Goal: Transaction & Acquisition: Book appointment/travel/reservation

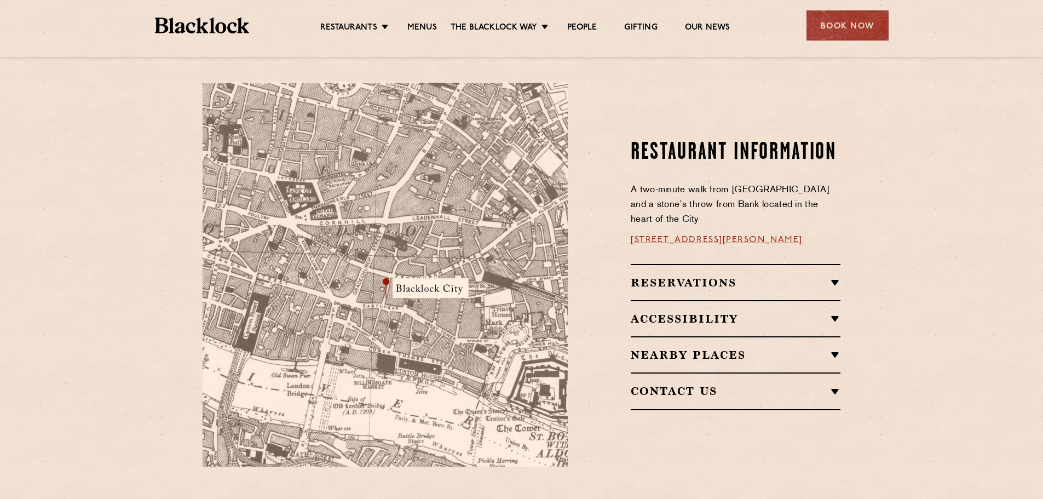
scroll to position [560, 0]
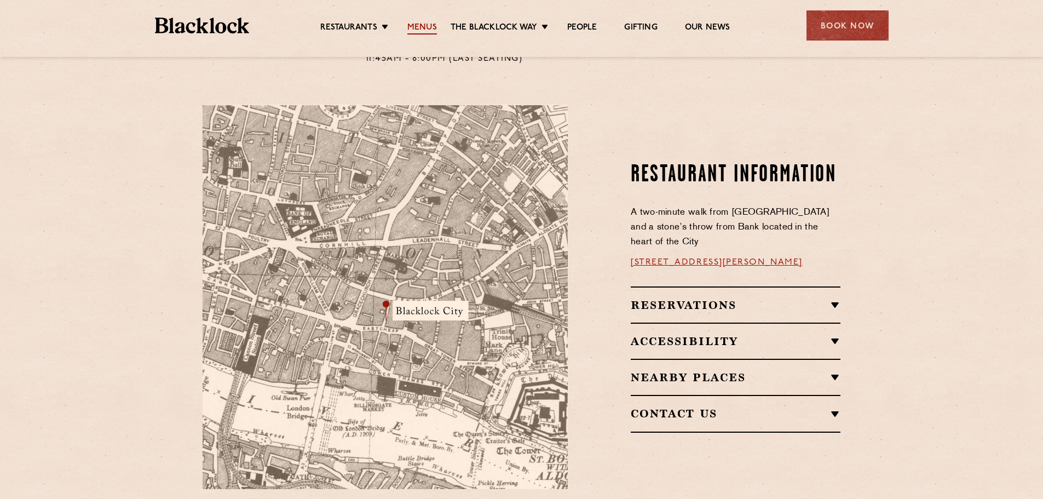
click at [419, 26] on link "Menus" at bounding box center [422, 28] width 30 height 12
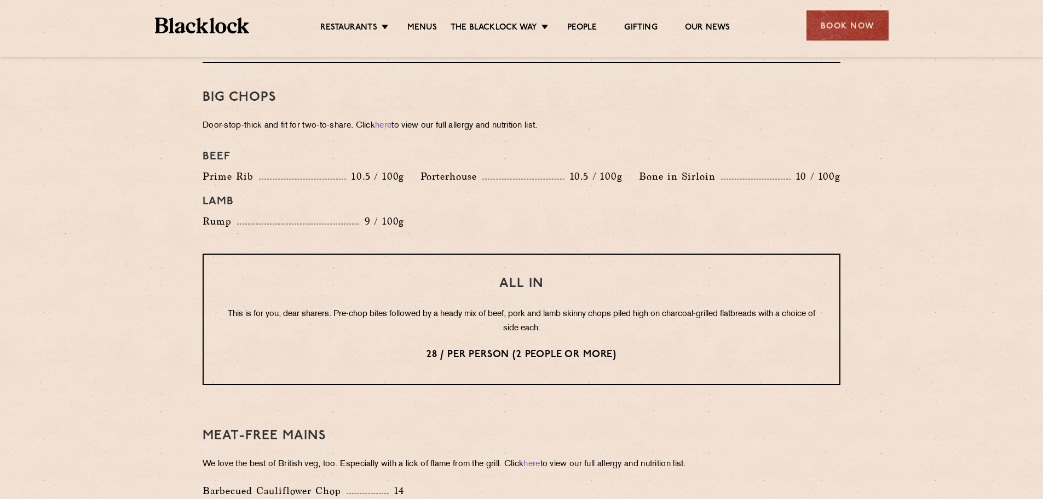
scroll to position [1040, 0]
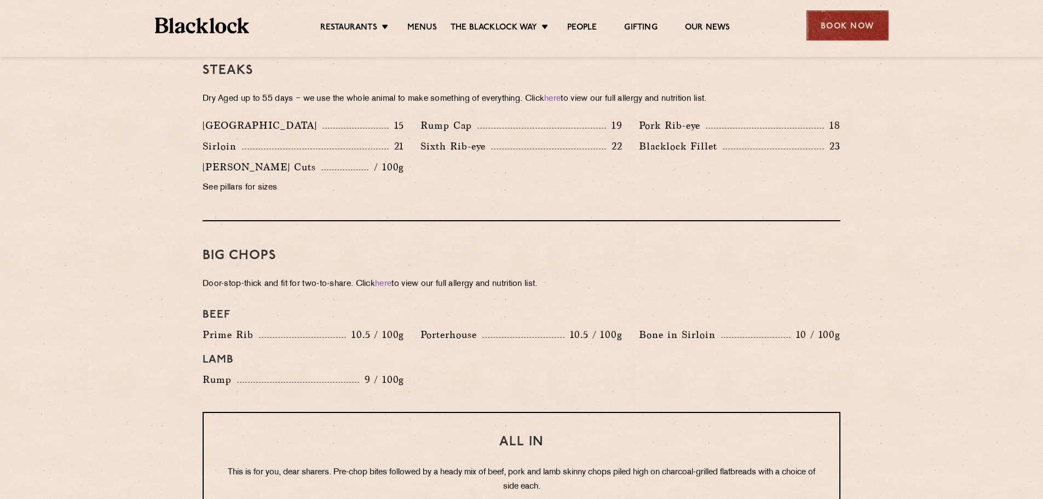
click at [832, 24] on div "Book Now" at bounding box center [847, 25] width 82 height 30
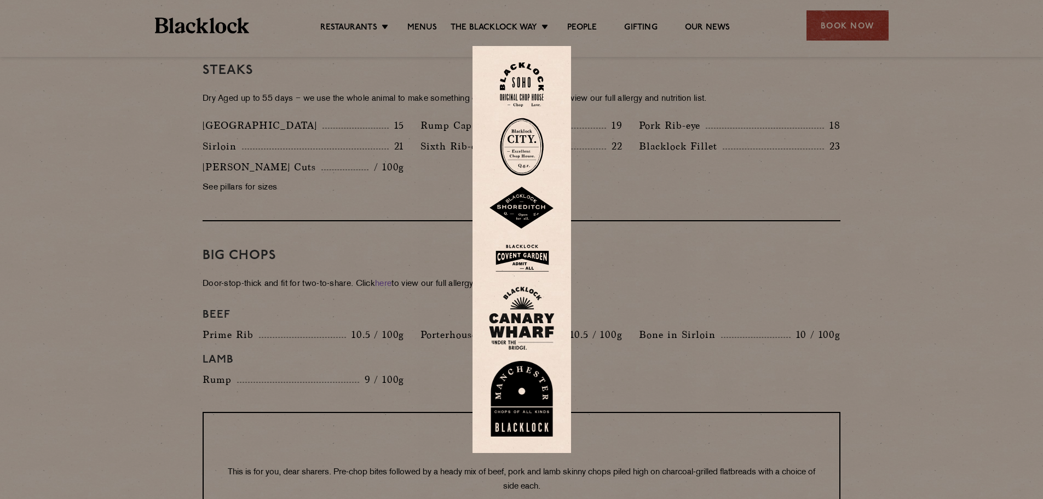
click at [529, 149] on img at bounding box center [522, 147] width 44 height 58
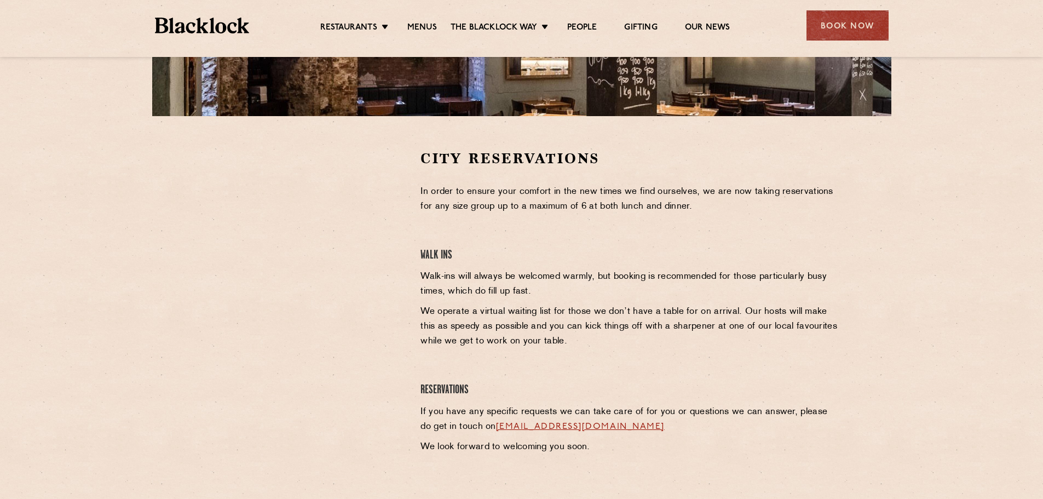
scroll to position [328, 0]
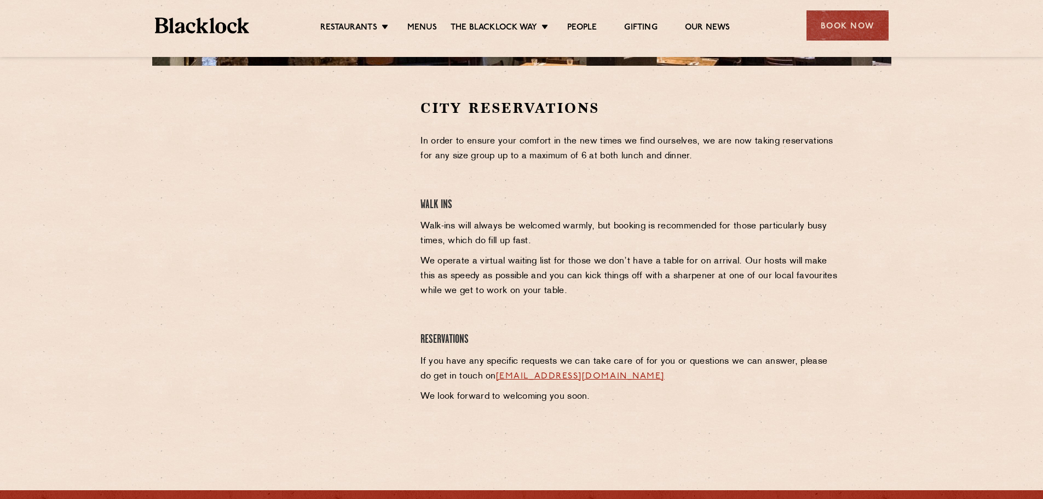
click at [413, 228] on div "City Reservations In order to ensure your comfort in the new times we find ours…" at bounding box center [630, 264] width 436 height 331
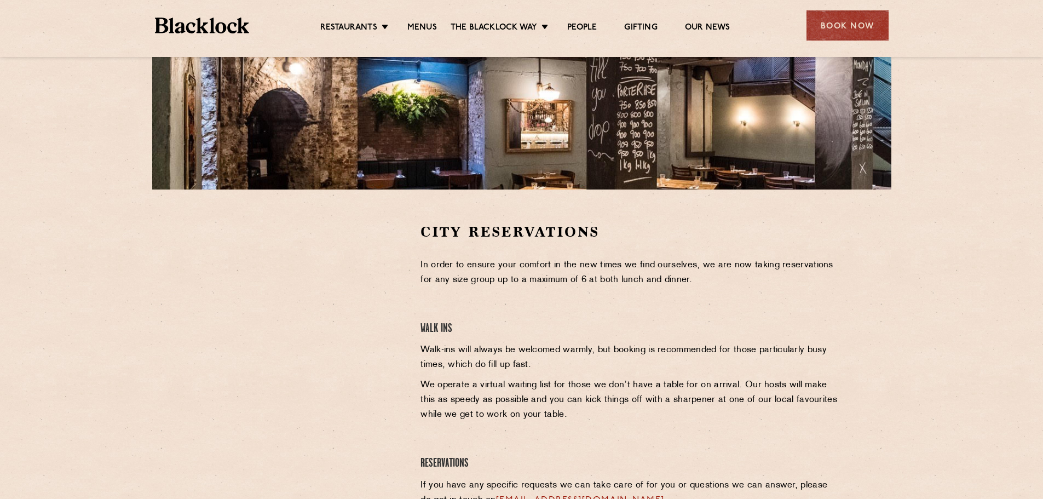
scroll to position [0, 0]
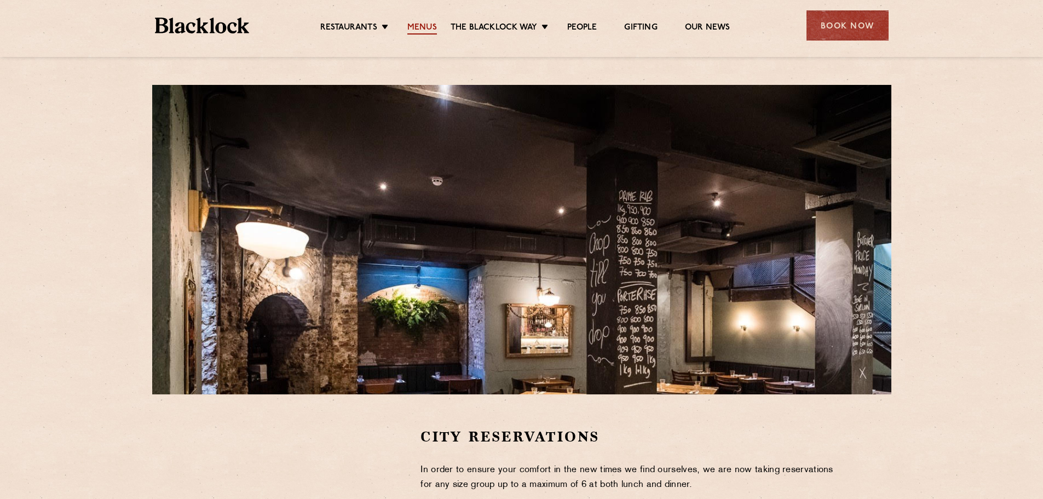
click at [421, 28] on link "Menus" at bounding box center [422, 28] width 30 height 12
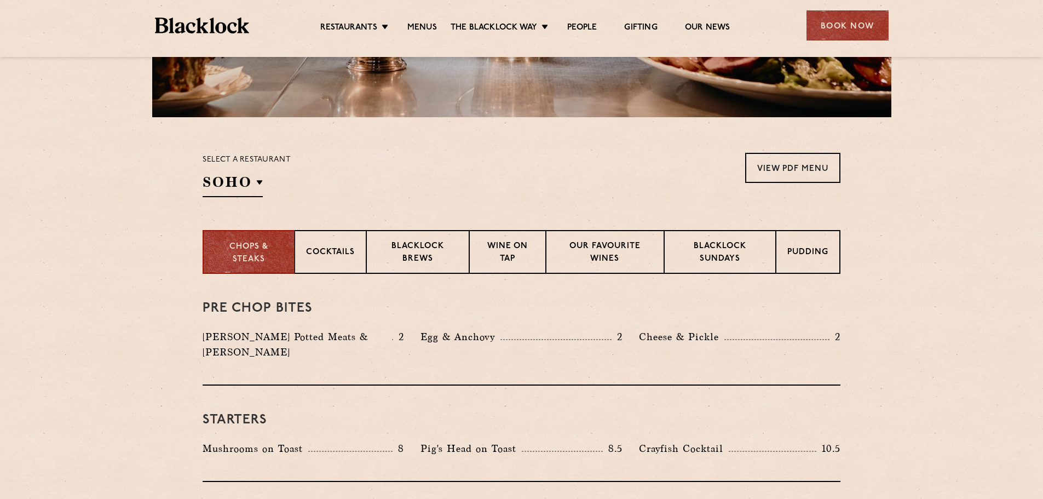
scroll to position [274, 0]
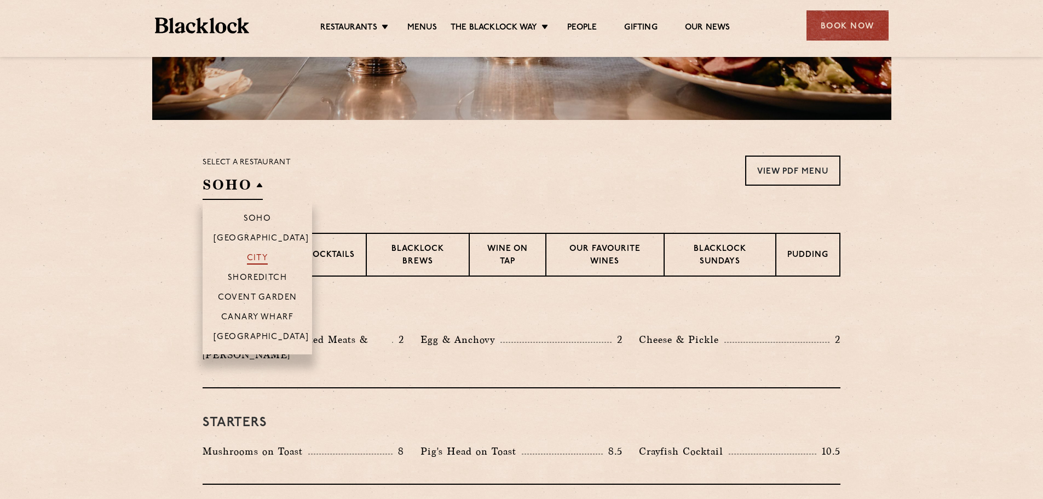
click at [258, 258] on p "City" at bounding box center [257, 258] width 21 height 11
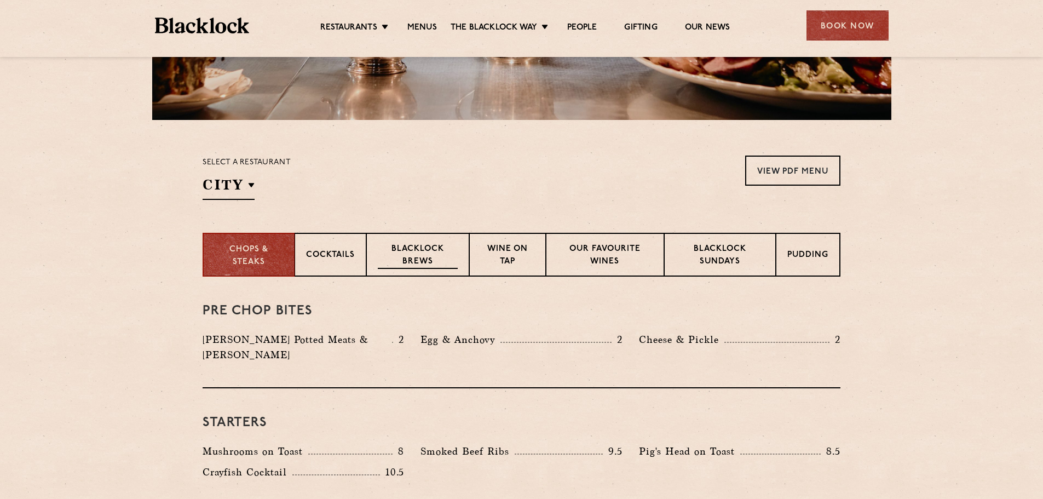
click at [395, 256] on p "Blacklock Brews" at bounding box center [418, 256] width 80 height 26
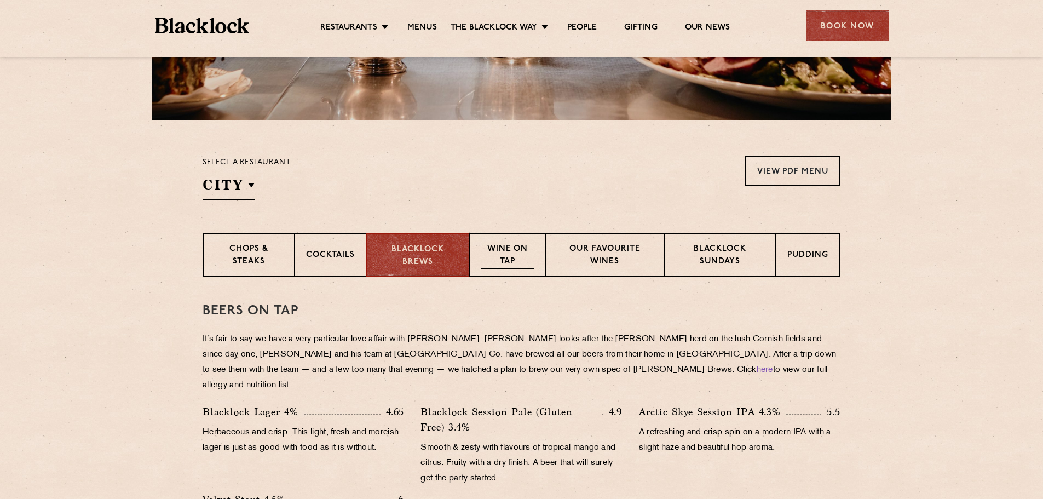
click at [527, 264] on p "Wine on Tap" at bounding box center [508, 256] width 54 height 26
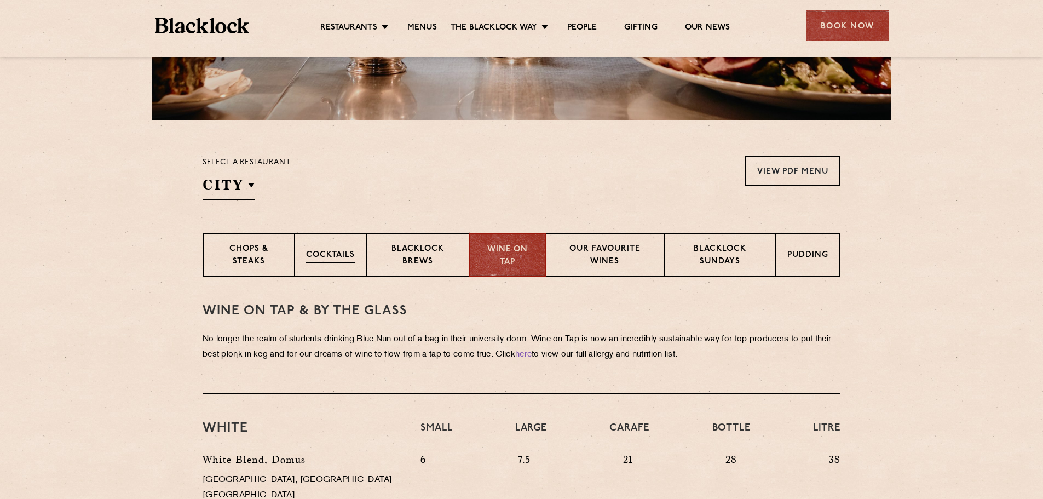
click at [323, 256] on p "Cocktails" at bounding box center [330, 256] width 49 height 14
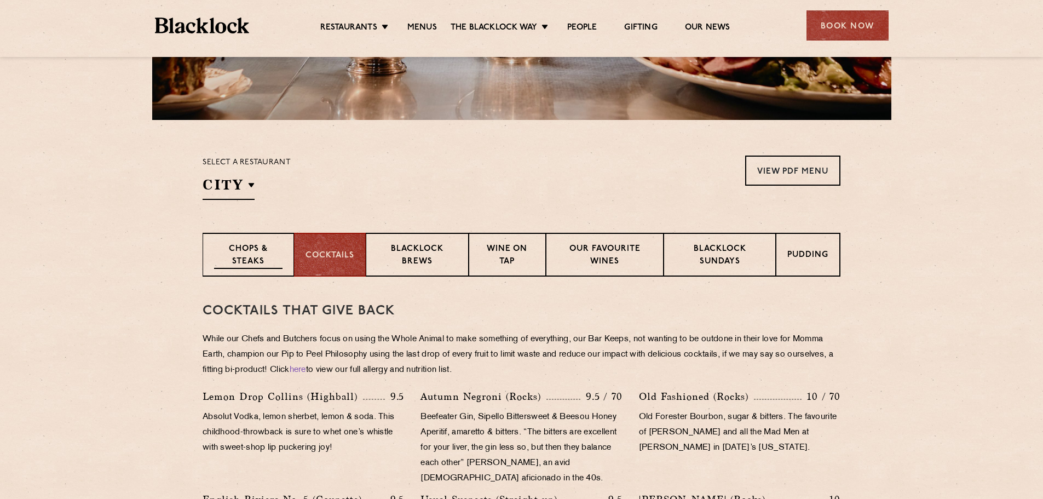
click at [228, 257] on p "Chops & Steaks" at bounding box center [248, 256] width 68 height 26
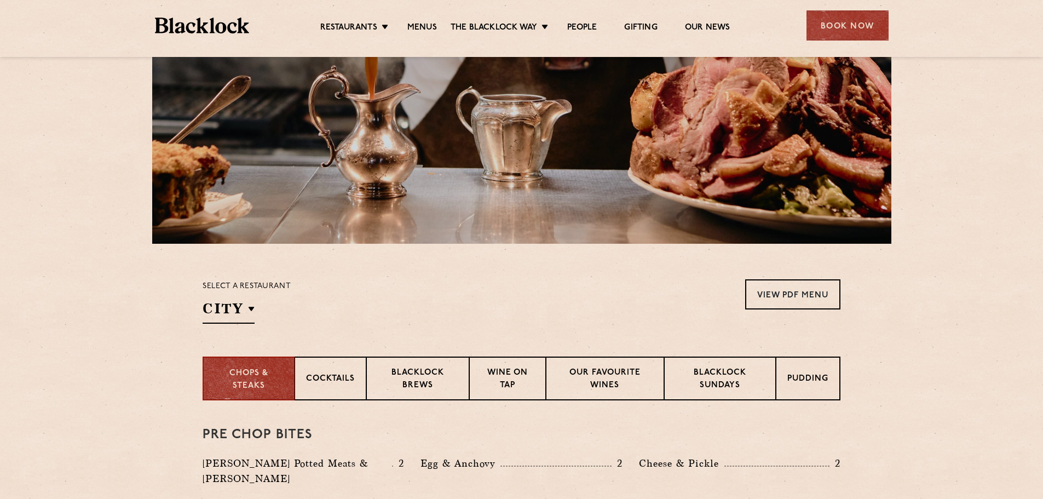
scroll to position [0, 0]
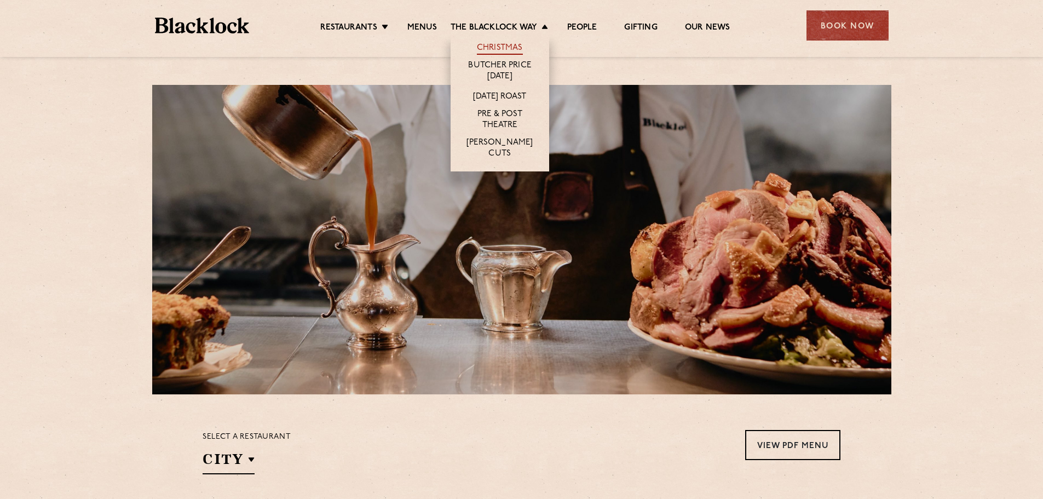
click at [506, 54] on link "Christmas" at bounding box center [500, 49] width 46 height 12
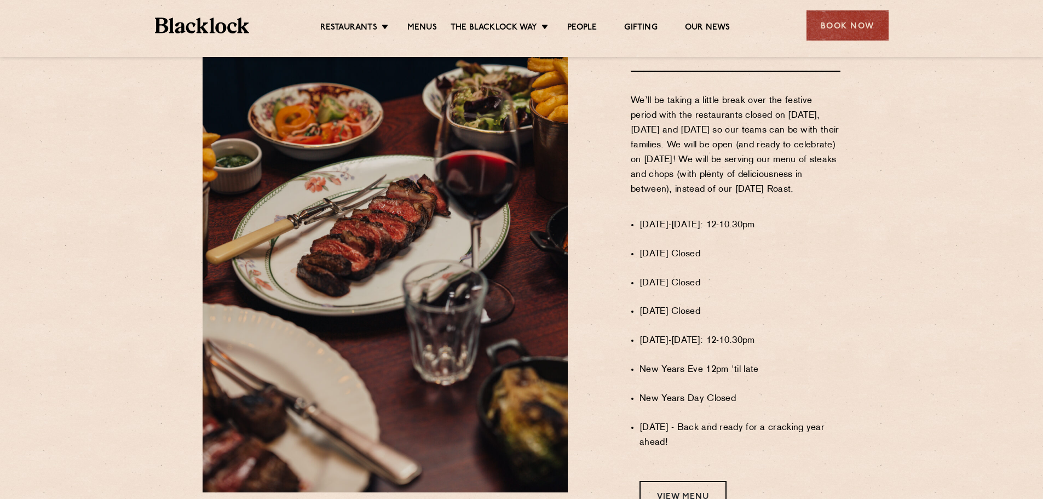
scroll to position [846, 0]
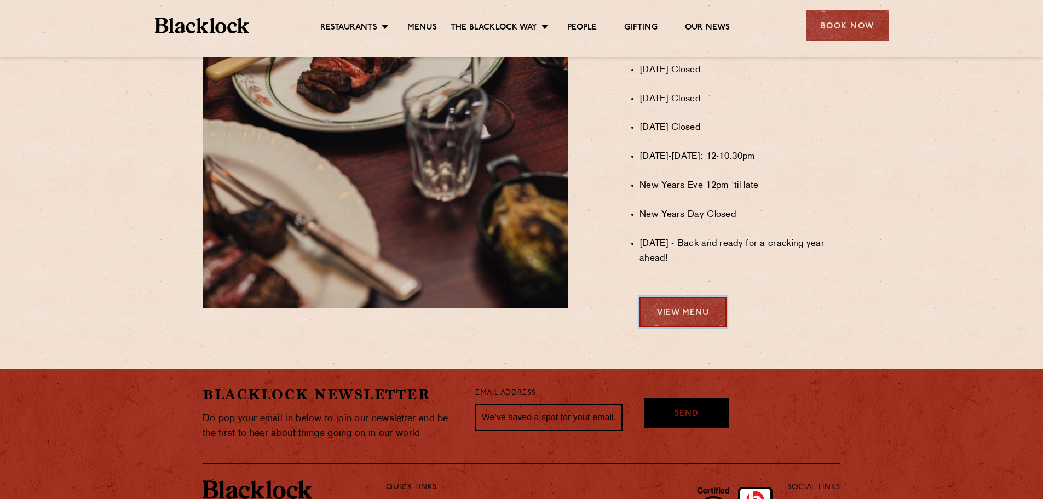
click at [693, 315] on link "View Menu" at bounding box center [682, 312] width 87 height 30
